Goal: Task Accomplishment & Management: Manage account settings

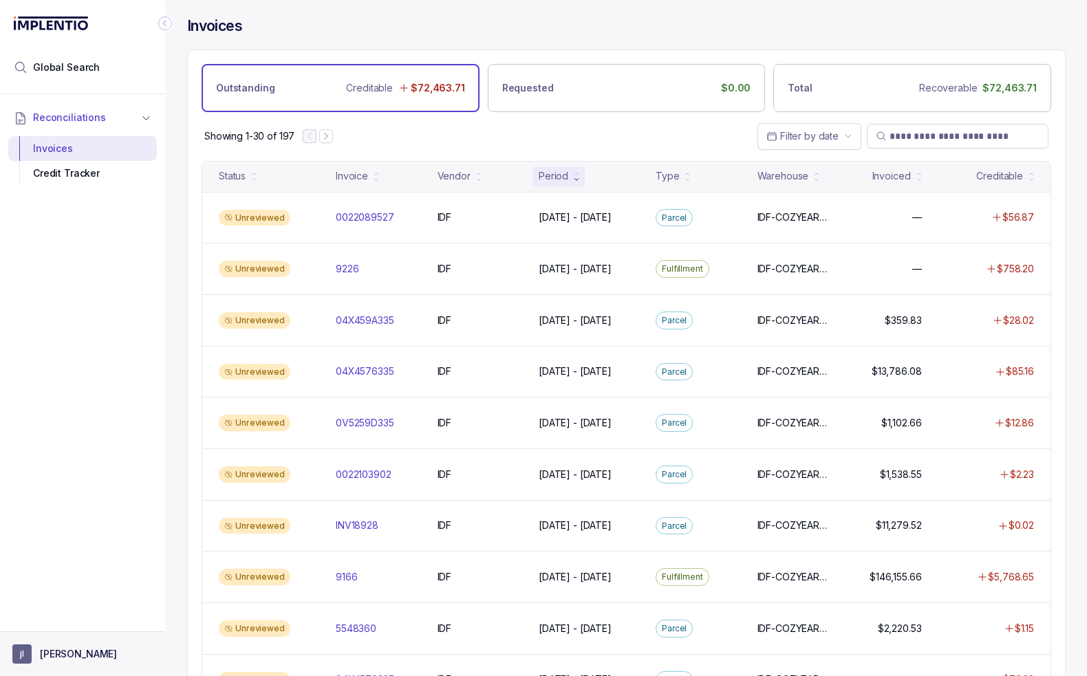
click at [61, 654] on p "[PERSON_NAME]" at bounding box center [78, 654] width 77 height 14
click at [54, 620] on p "Logout" at bounding box center [91, 625] width 114 height 14
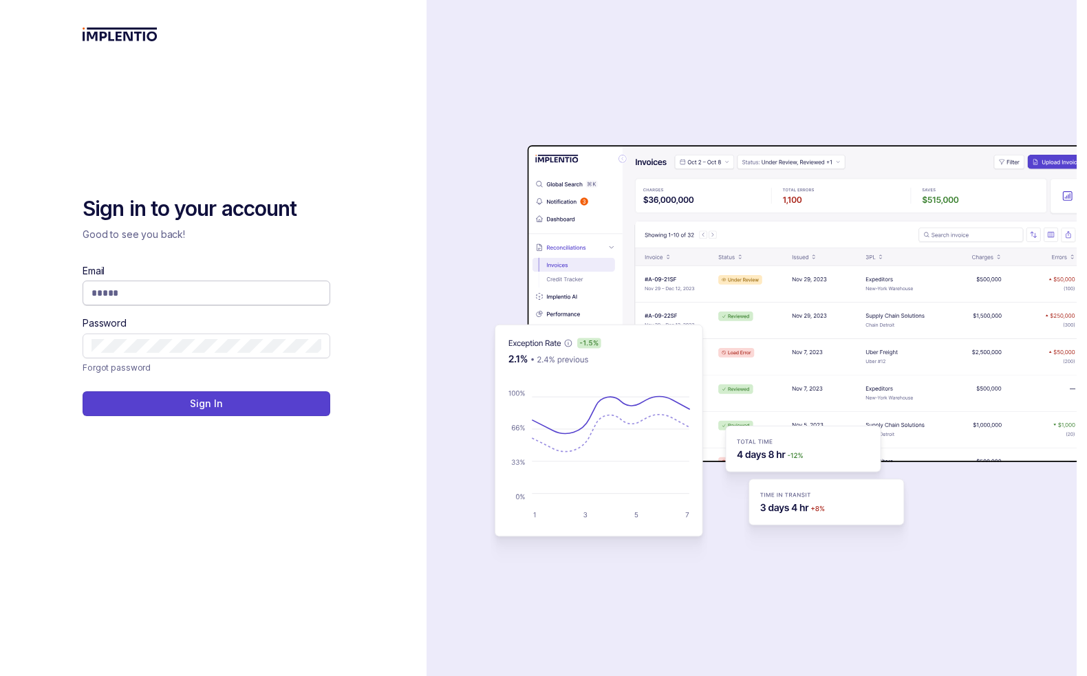
click at [210, 286] on input "Email" at bounding box center [206, 293] width 230 height 14
type input "**********"
